Goal: Information Seeking & Learning: Understand process/instructions

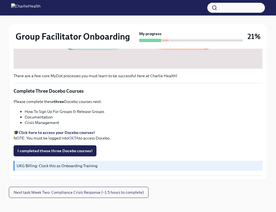
scroll to position [260, 0]
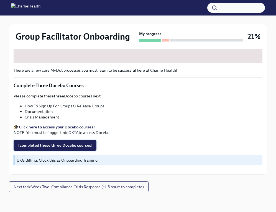
click at [46, 141] on button "I completed these three Docebo courses!" at bounding box center [55, 145] width 83 height 11
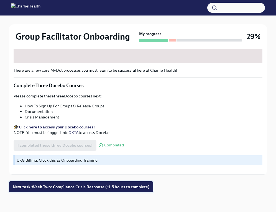
click at [55, 185] on span "Next task : Week Two: Compliance Crisis Response (~1.5 hours to complete)" at bounding box center [81, 187] width 137 height 6
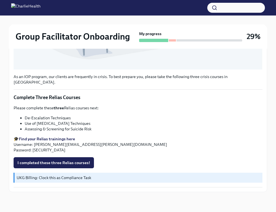
scroll to position [231, 0]
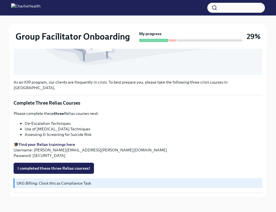
click at [70, 142] on strong "Find your Relias trainings here" at bounding box center [47, 144] width 56 height 5
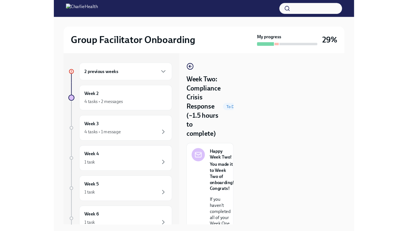
scroll to position [0, 0]
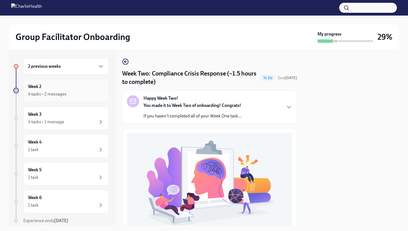
click at [91, 91] on div "4 tasks • 2 messages" at bounding box center [66, 94] width 76 height 7
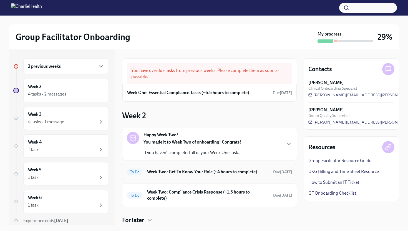
click at [169, 169] on h6 "Week Two: Get To Know Your Role (~4 hours to complete)" at bounding box center [207, 172] width 121 height 6
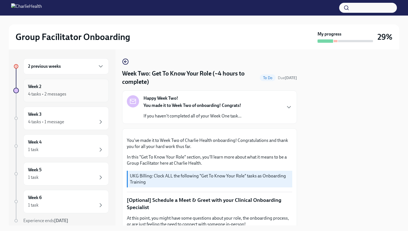
click at [97, 93] on icon "button" at bounding box center [100, 94] width 7 height 7
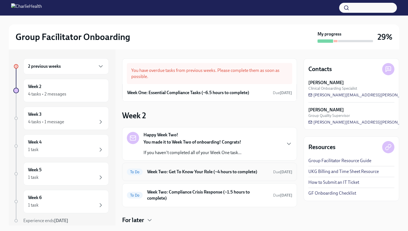
click at [168, 165] on div "To Do Week Two: Get To Know Your Role (~4 hours to complete) Due [DATE]" at bounding box center [209, 172] width 175 height 18
click at [168, 166] on div "To Do Week Two: Get To Know Your Role (~4 hours to complete) Due [DATE]" at bounding box center [209, 172] width 175 height 18
click at [168, 171] on h6 "Week Two: Get To Know Your Role (~4 hours to complete)" at bounding box center [207, 172] width 121 height 6
